Goal: Consume media (video, audio): Consume media (video, audio)

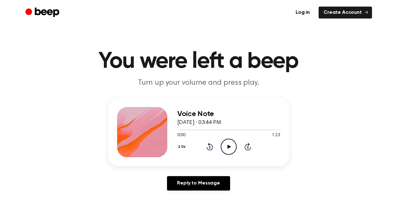
click at [236, 151] on icon "Play Audio" at bounding box center [228, 147] width 16 height 16
click at [210, 144] on icon at bounding box center [209, 147] width 7 height 8
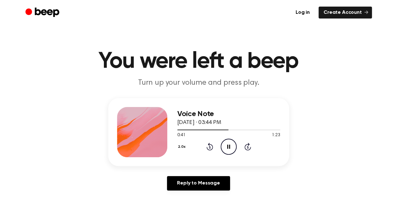
click at [228, 146] on icon "Pause Audio" at bounding box center [228, 147] width 16 height 16
click at [230, 149] on icon "Play Audio" at bounding box center [228, 147] width 16 height 16
click at [263, 128] on div at bounding box center [228, 129] width 103 height 5
click at [252, 128] on div at bounding box center [228, 129] width 103 height 5
click at [245, 128] on div at bounding box center [228, 129] width 103 height 5
